Goal: Task Accomplishment & Management: Manage account settings

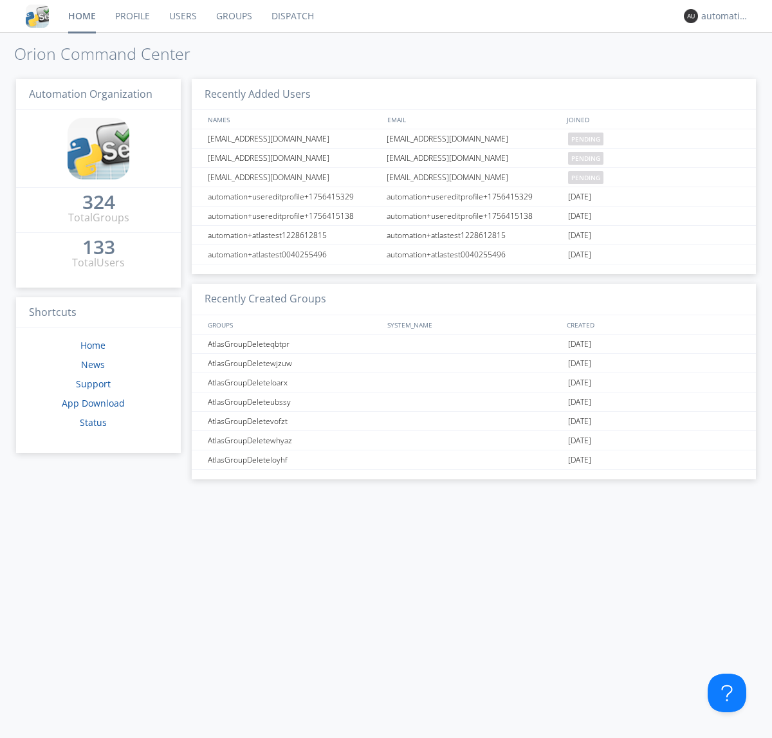
click at [292, 16] on link "Dispatch" at bounding box center [293, 16] width 62 height 32
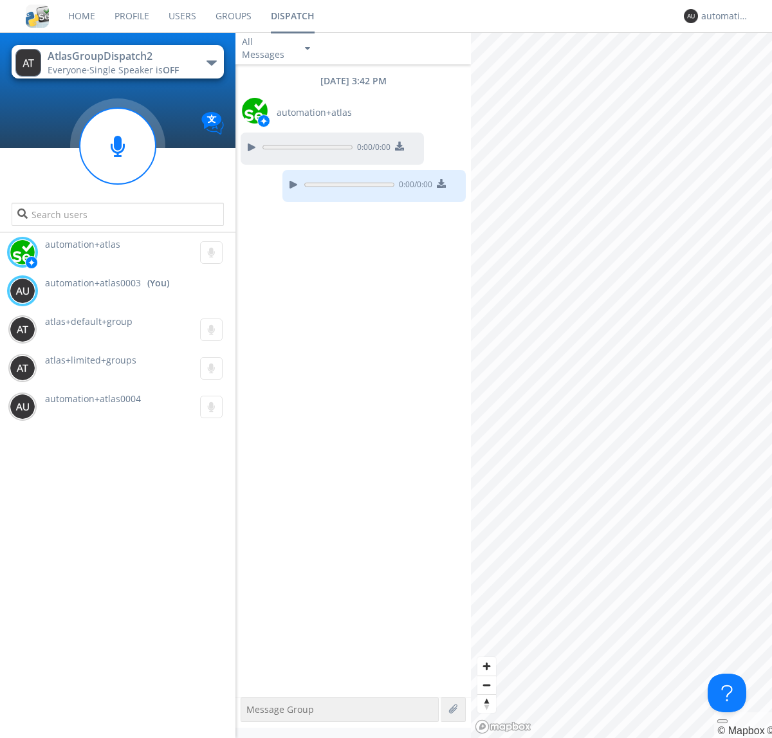
click at [211, 62] on div "button" at bounding box center [212, 63] width 10 height 5
click at [0, 0] on span "AtlasGroupDispatch" at bounding box center [0, 0] width 0 height 0
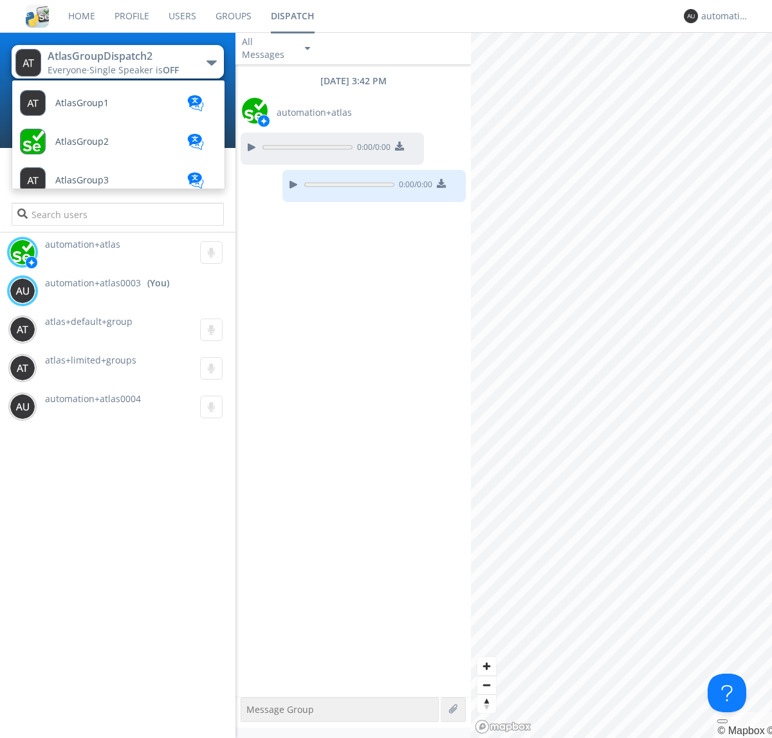
scroll to position [422, 0]
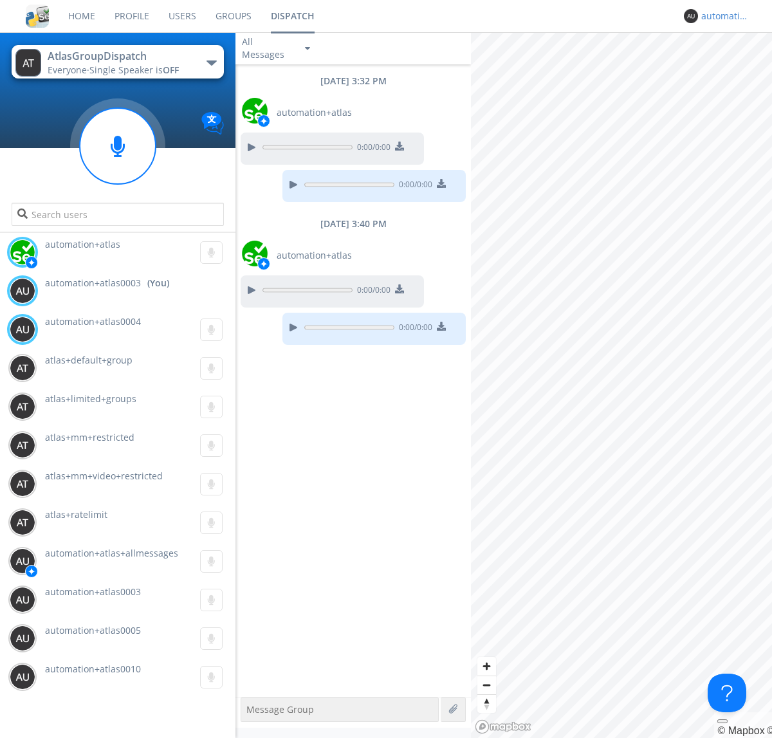
click at [722, 16] on div "automation+atlas0003" at bounding box center [726, 16] width 48 height 13
click at [732, 68] on div "Log Out" at bounding box center [732, 68] width 66 height 23
